Goal: Obtain resource: Download file/media

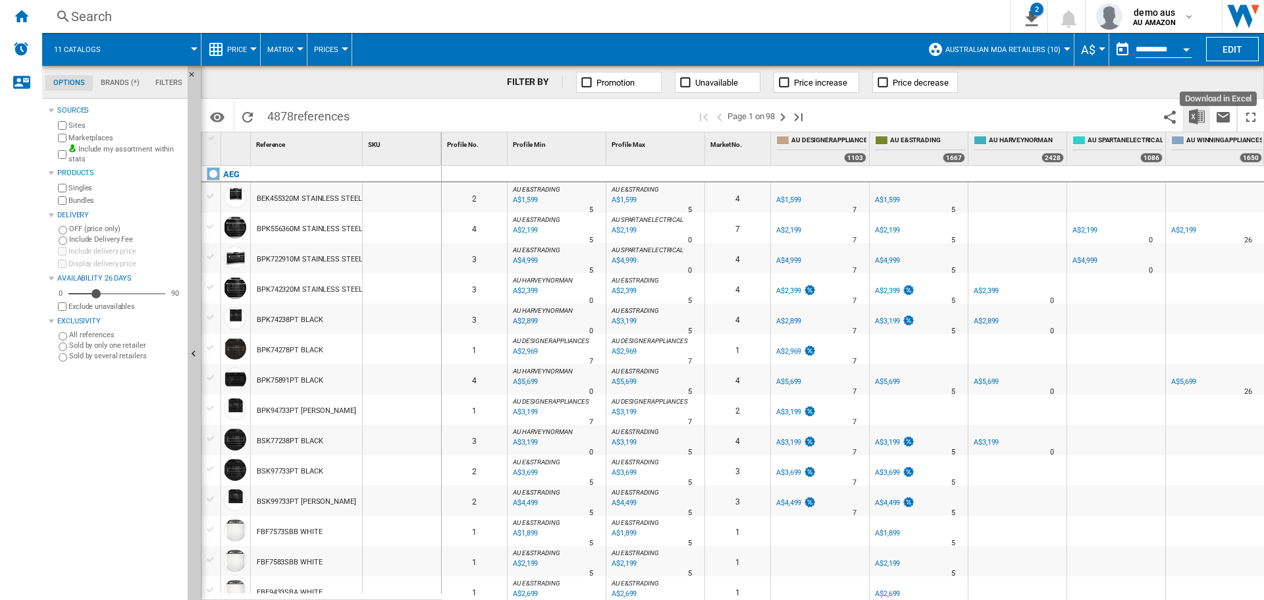
click at [1197, 118] on img "Download in Excel" at bounding box center [1197, 117] width 16 height 16
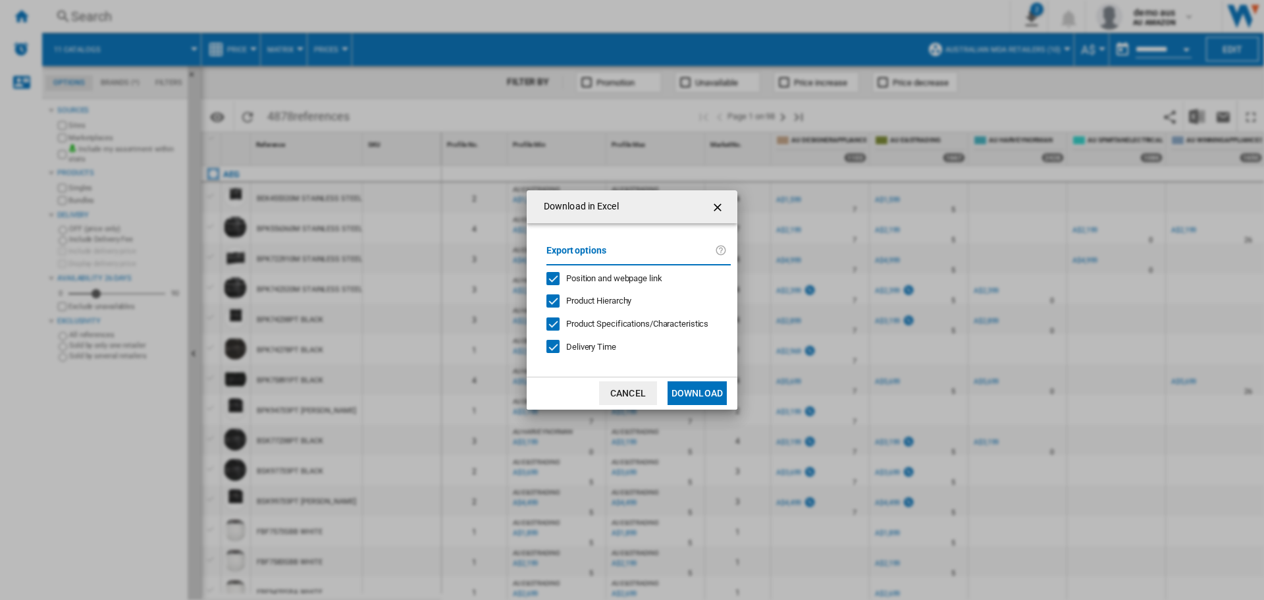
click at [550, 277] on div "Position and webpage link" at bounding box center [552, 278] width 13 height 13
click at [556, 299] on div "Product Hierarchy" at bounding box center [552, 300] width 13 height 13
click at [551, 323] on div "Download in ..." at bounding box center [552, 323] width 13 height 13
click at [553, 345] on div "Delivery Time" at bounding box center [552, 346] width 13 height 13
click at [696, 389] on button "Download" at bounding box center [696, 393] width 59 height 24
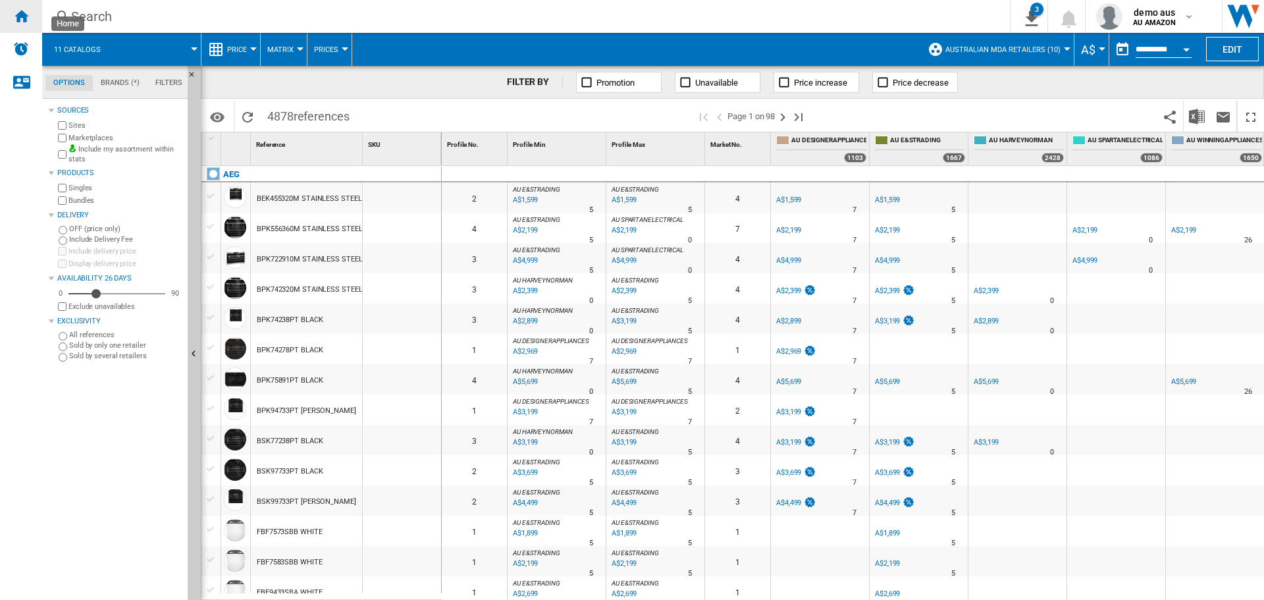
click at [13, 16] on div "Home" at bounding box center [21, 16] width 42 height 33
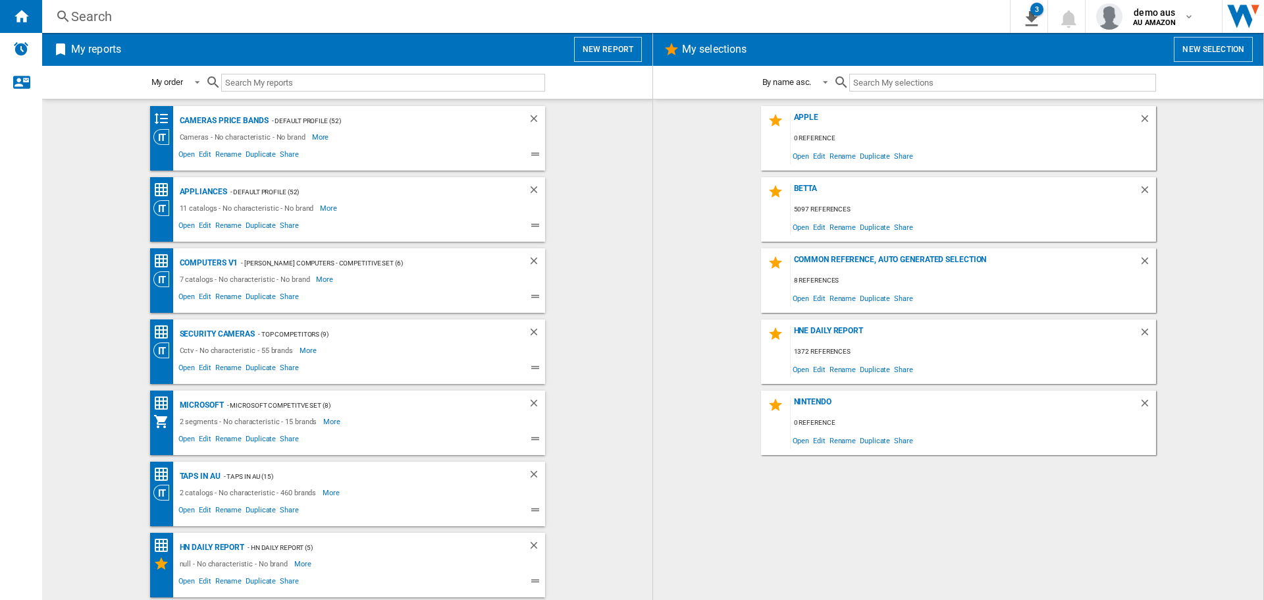
click at [619, 44] on button "New report" at bounding box center [608, 49] width 68 height 25
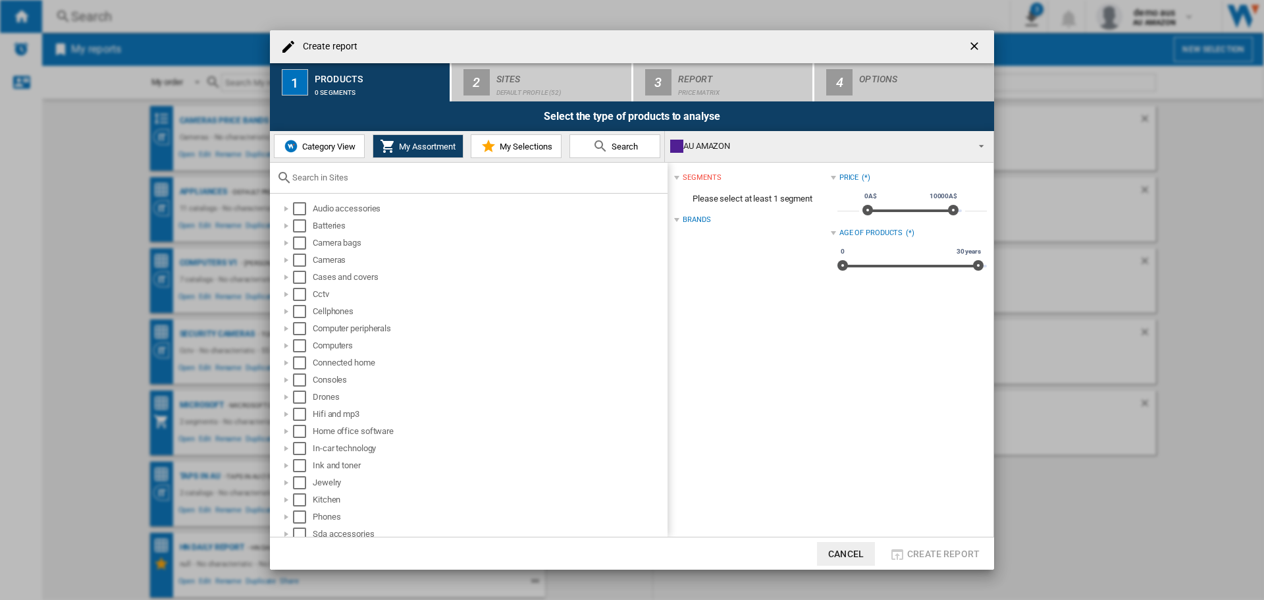
click at [345, 147] on span "Category View" at bounding box center [327, 147] width 57 height 10
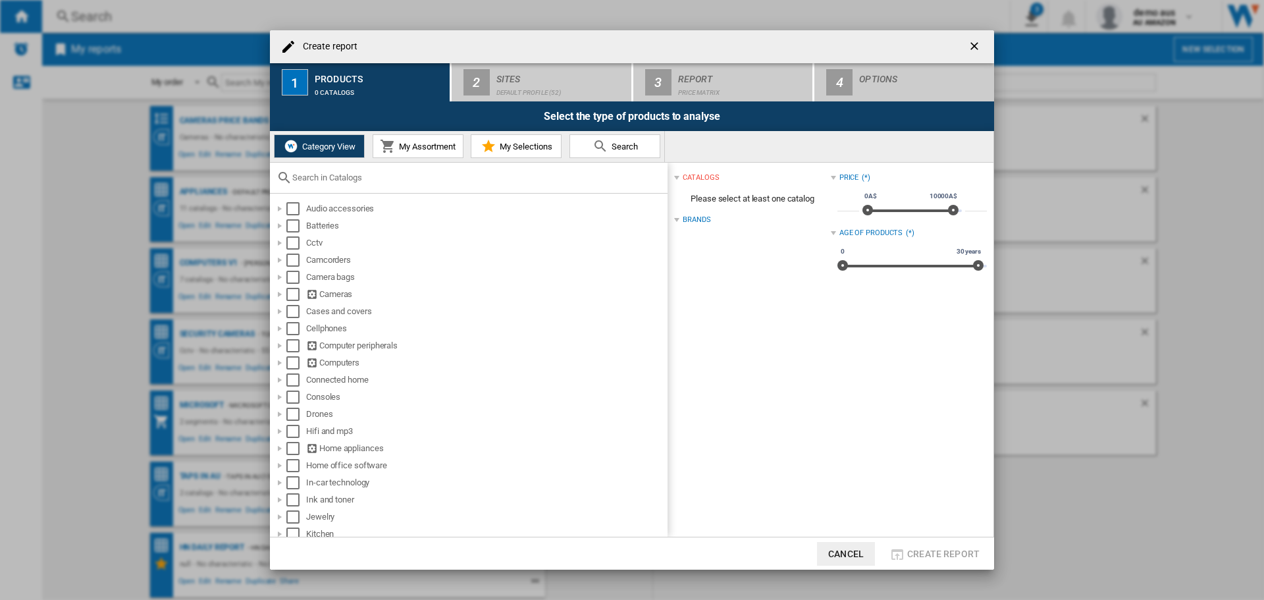
click at [429, 145] on span "My Assortment" at bounding box center [426, 147] width 60 height 10
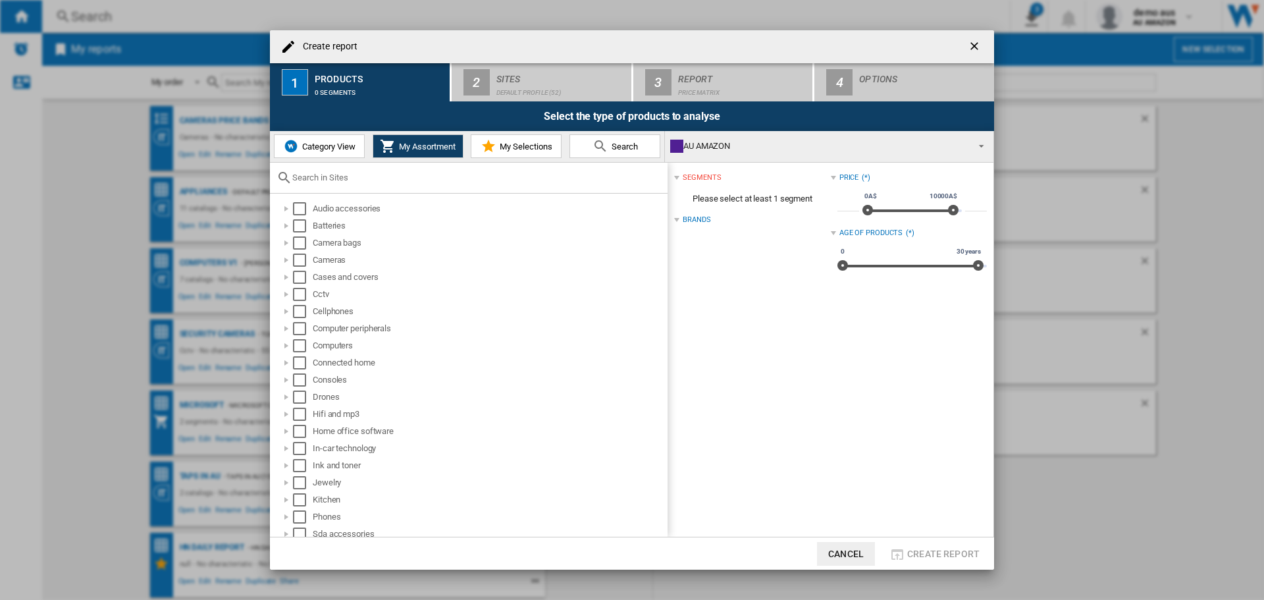
click at [325, 146] on span "Category View" at bounding box center [327, 147] width 57 height 10
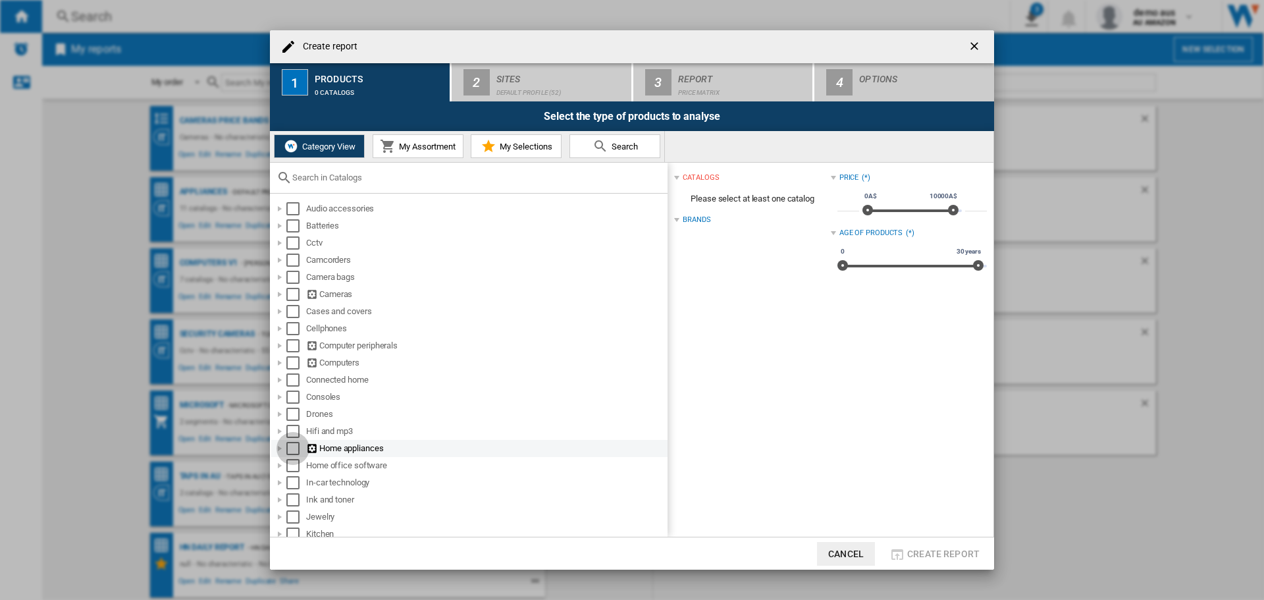
click at [295, 444] on div "Select" at bounding box center [292, 448] width 13 height 13
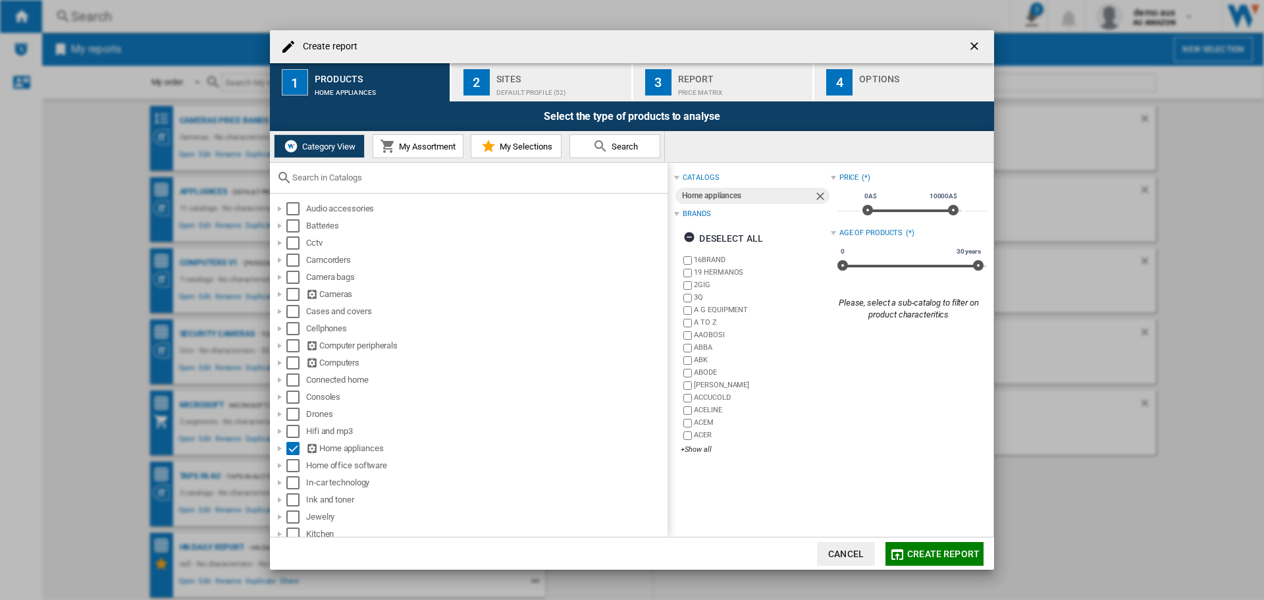
click at [564, 74] on div "Sites" at bounding box center [561, 75] width 130 height 14
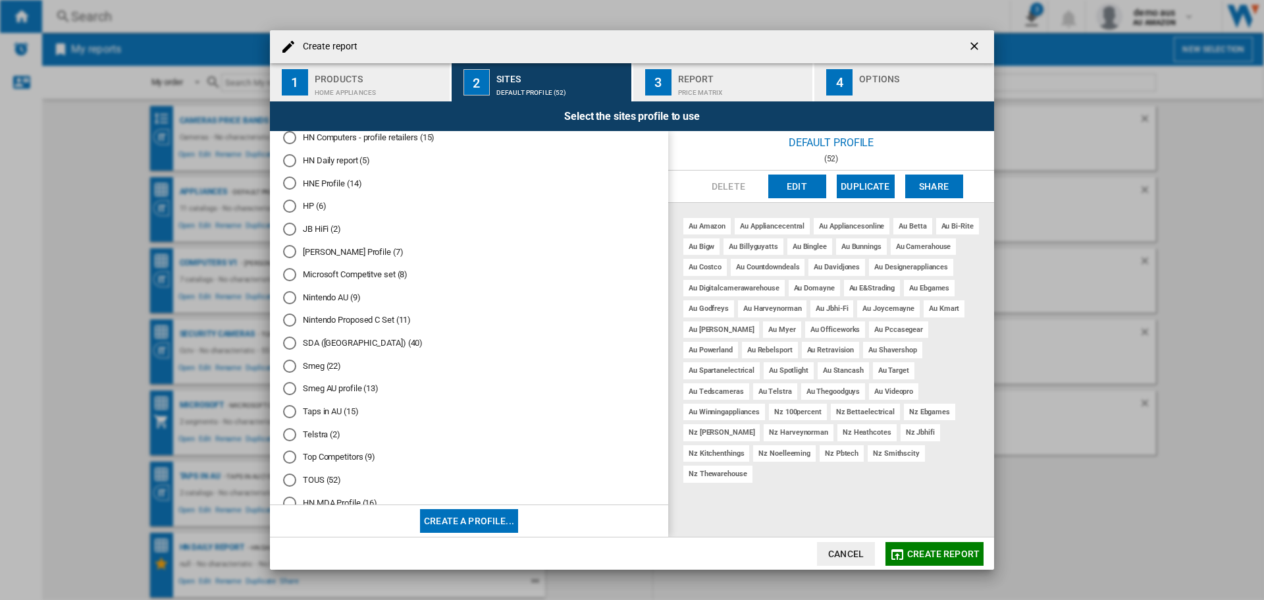
scroll to position [291, 0]
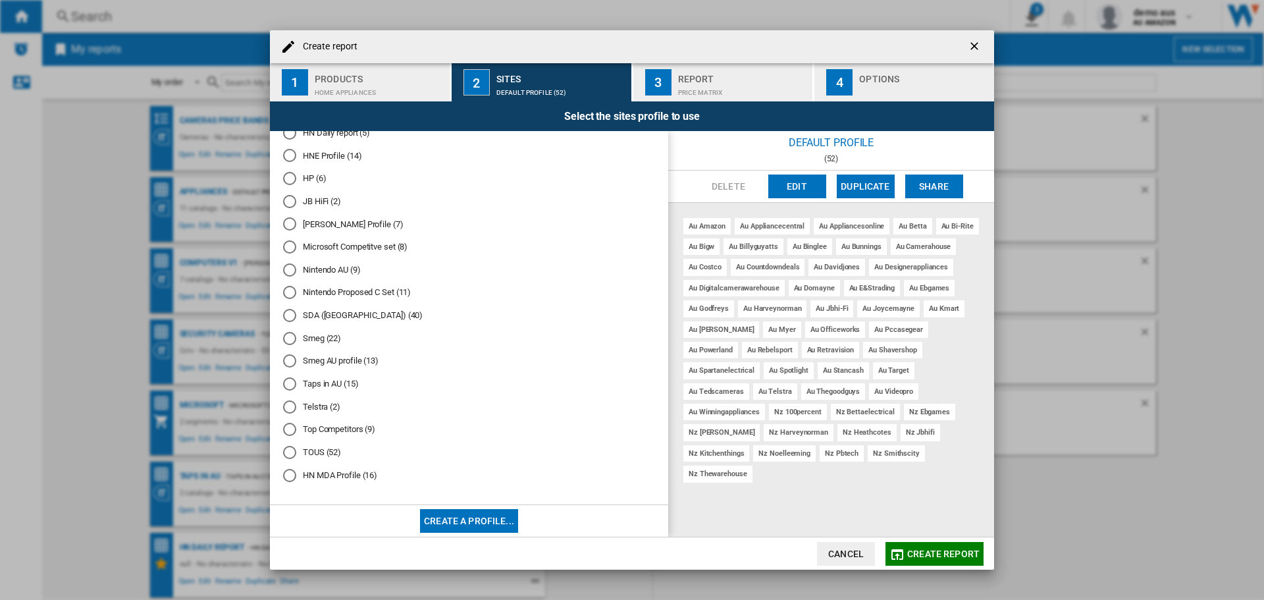
click at [288, 477] on div "HN MDA Profile (16)" at bounding box center [289, 475] width 13 height 13
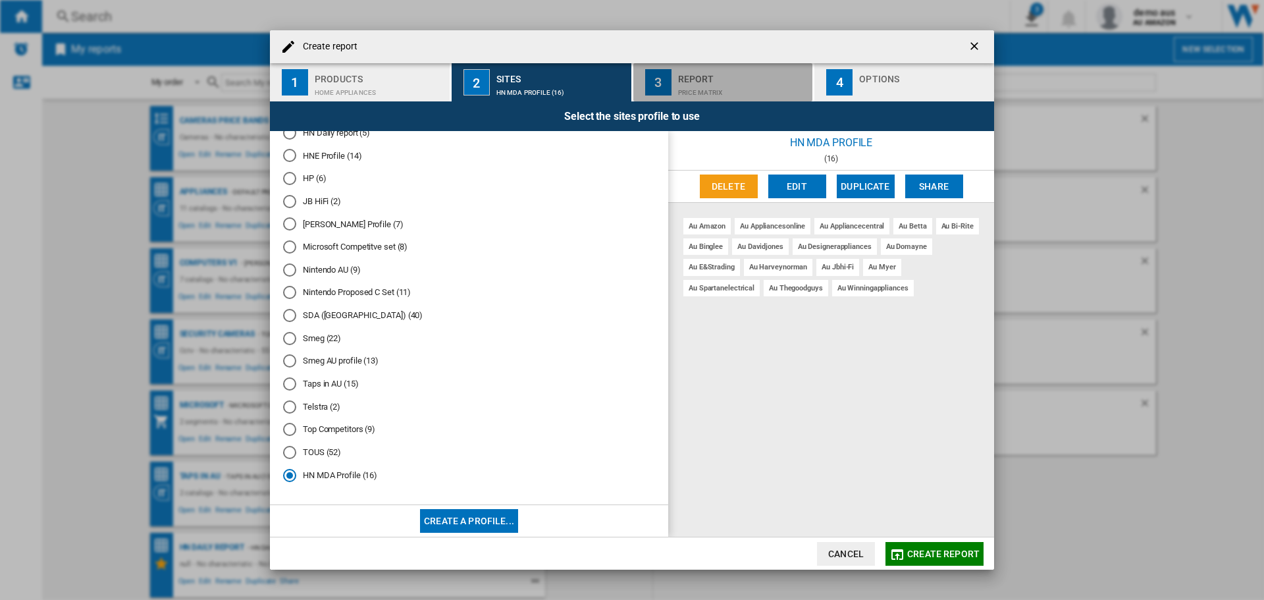
click at [714, 83] on div "Price Matrix" at bounding box center [743, 89] width 130 height 14
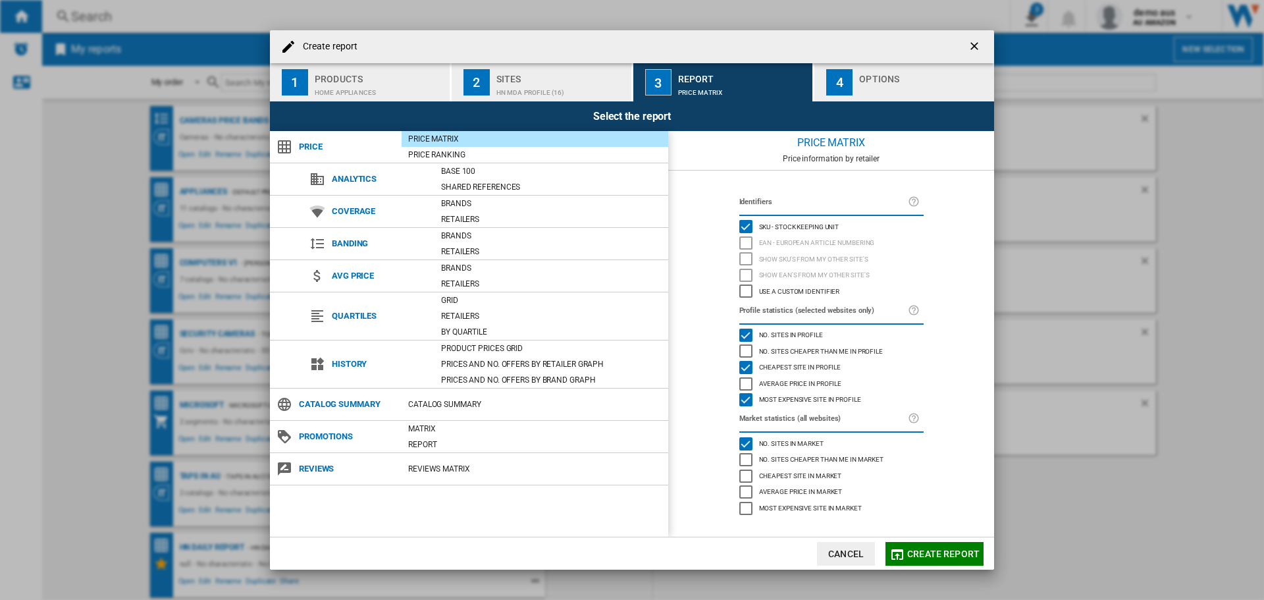
click at [895, 76] on div "Options" at bounding box center [924, 75] width 130 height 14
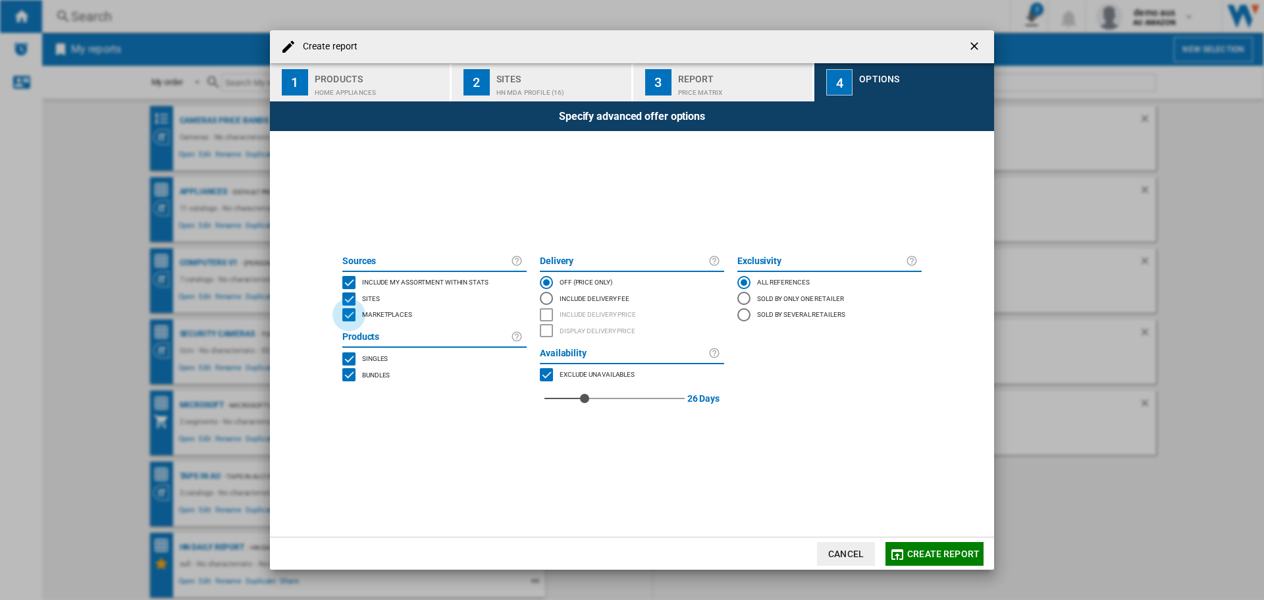
click at [345, 315] on div "MARKETPLACES" at bounding box center [348, 314] width 13 height 13
click at [949, 551] on span "Create report" at bounding box center [943, 553] width 72 height 11
